Goal: Complete application form

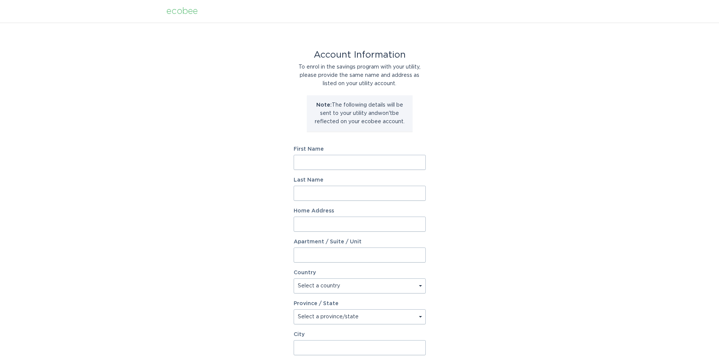
click at [350, 162] on input "First Name" at bounding box center [359, 162] width 132 height 15
type input "[PERSON_NAME]"
type input "[STREET_ADDRESS][PERSON_NAME]"
type input "300"
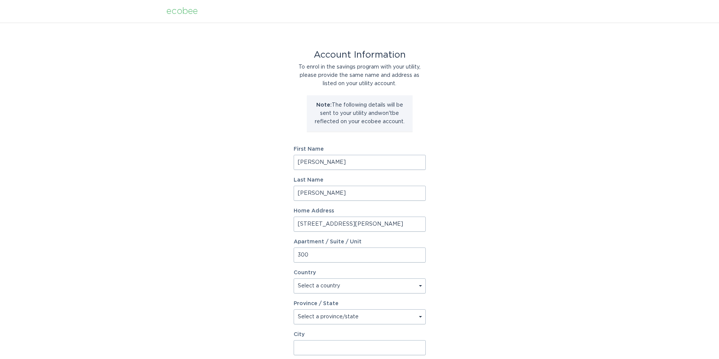
select select "US"
type input "[GEOGRAPHIC_DATA]"
type input "91737"
select select "CA"
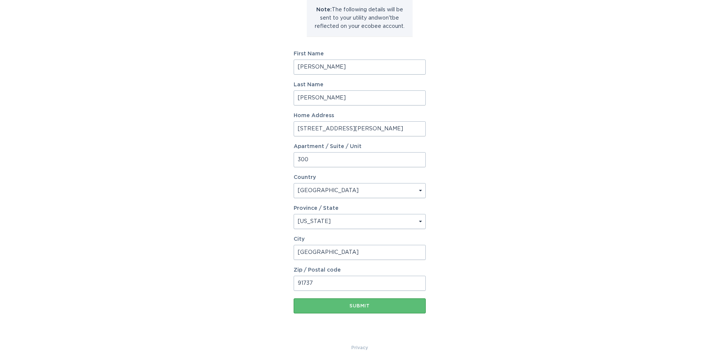
scroll to position [100, 0]
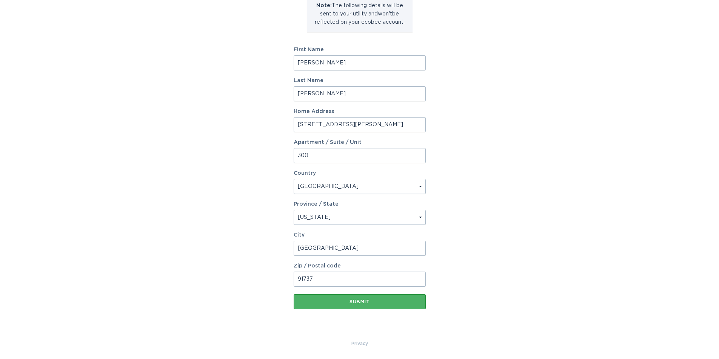
click at [379, 297] on button "Submit" at bounding box center [359, 302] width 132 height 15
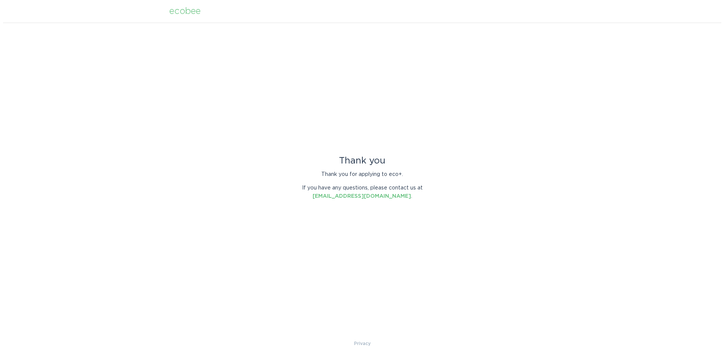
scroll to position [0, 0]
